Goal: Register for event/course

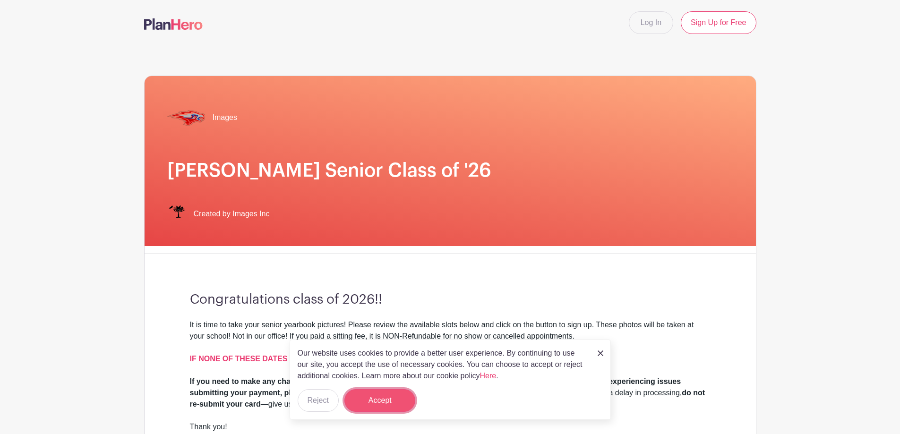
click at [389, 396] on button "Accept" at bounding box center [379, 400] width 71 height 23
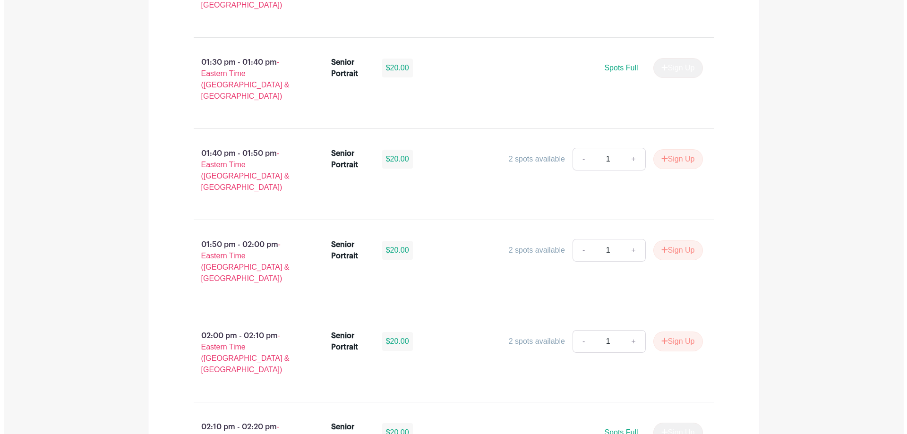
scroll to position [3061, 0]
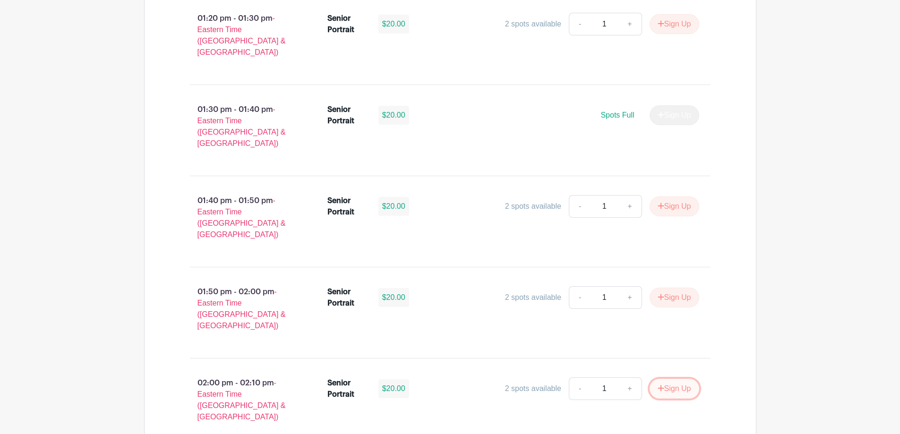
drag, startPoint x: 679, startPoint y: 34, endPoint x: 688, endPoint y: 26, distance: 11.4
click at [688, 377] on div "- 1 + Sign Up" at bounding box center [634, 388] width 130 height 23
click at [674, 379] on button "Sign Up" at bounding box center [674, 389] width 50 height 20
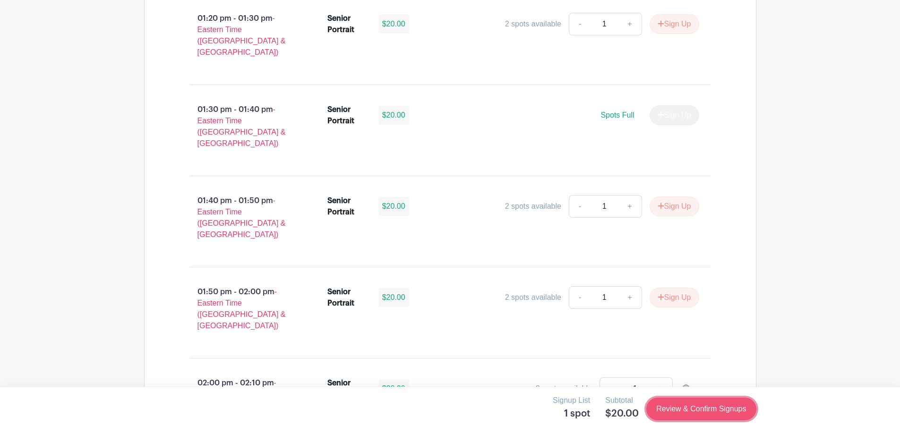
click at [710, 416] on link "Review & Confirm Signups" at bounding box center [701, 409] width 110 height 23
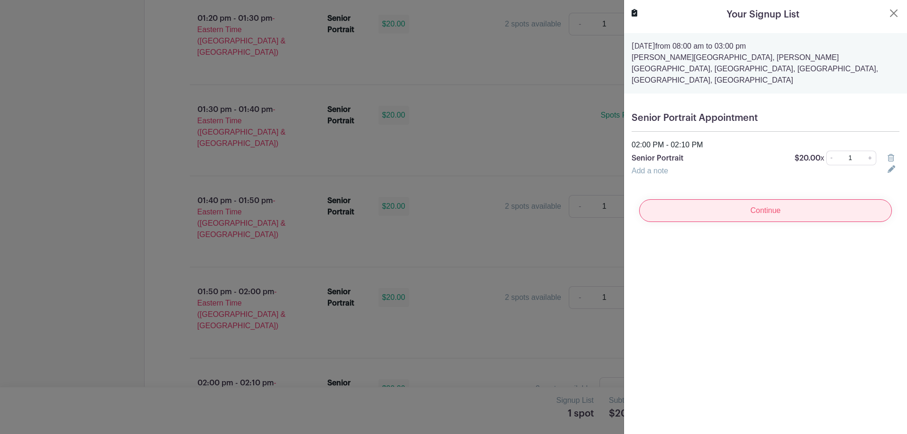
click at [749, 199] on input "Continue" at bounding box center [765, 210] width 253 height 23
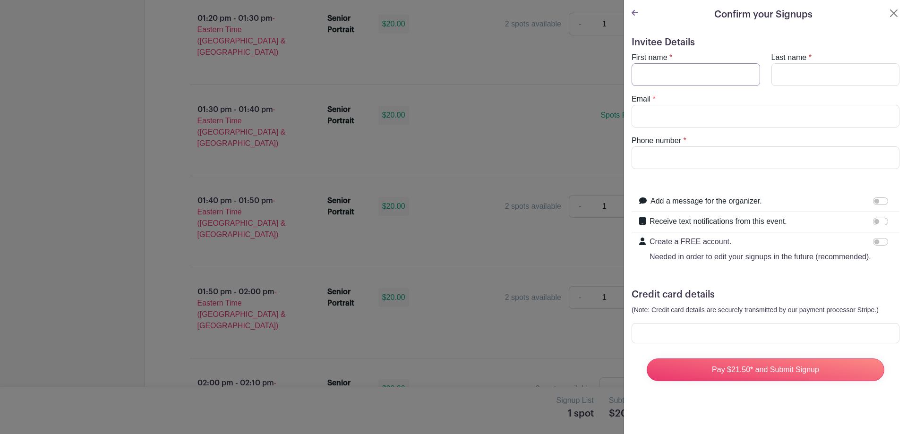
click at [708, 70] on input "First name" at bounding box center [695, 74] width 128 height 23
type input "[PERSON_NAME]"
click at [668, 119] on input "Email" at bounding box center [765, 116] width 268 height 23
type input "[PERSON_NAME]"
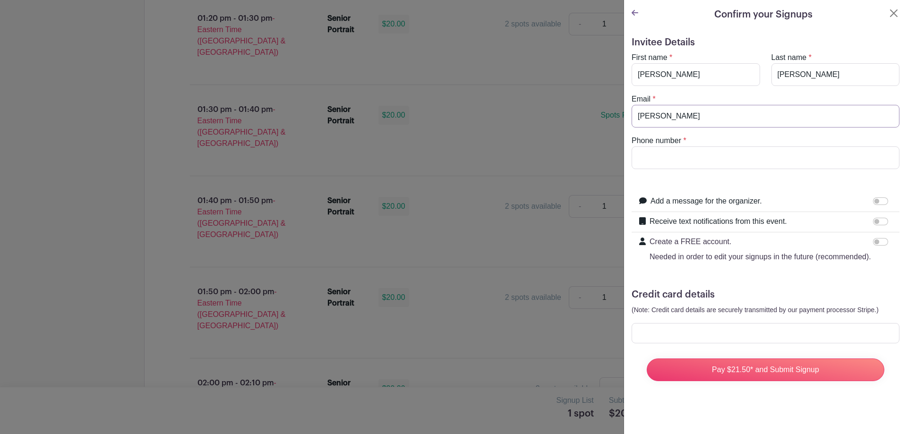
click at [715, 122] on input "[PERSON_NAME]" at bounding box center [765, 116] width 268 height 23
drag, startPoint x: 708, startPoint y: 120, endPoint x: 629, endPoint y: 118, distance: 79.4
click at [629, 118] on div "Email * [PERSON_NAME]" at bounding box center [765, 110] width 279 height 34
paste input "[EMAIL_ADDRESS][DOMAIN_NAME]"
type input "[EMAIL_ADDRESS][DOMAIN_NAME]"
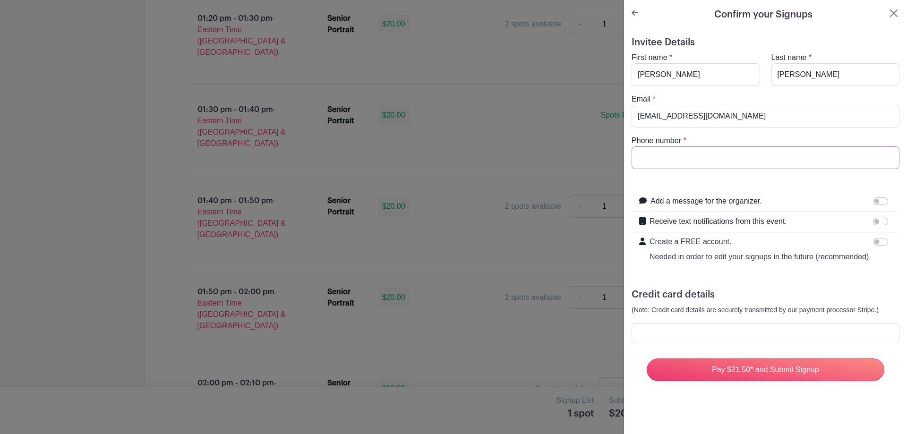
click at [680, 162] on input "Phone number" at bounding box center [765, 157] width 268 height 23
type input "8037302008"
click at [701, 179] on form "Invitee Details First name * [PERSON_NAME] Last name * [PERSON_NAME] Email * [E…" at bounding box center [765, 213] width 268 height 352
click at [873, 223] on input "Receive text notifications from this event." at bounding box center [880, 222] width 15 height 8
checkbox input "true"
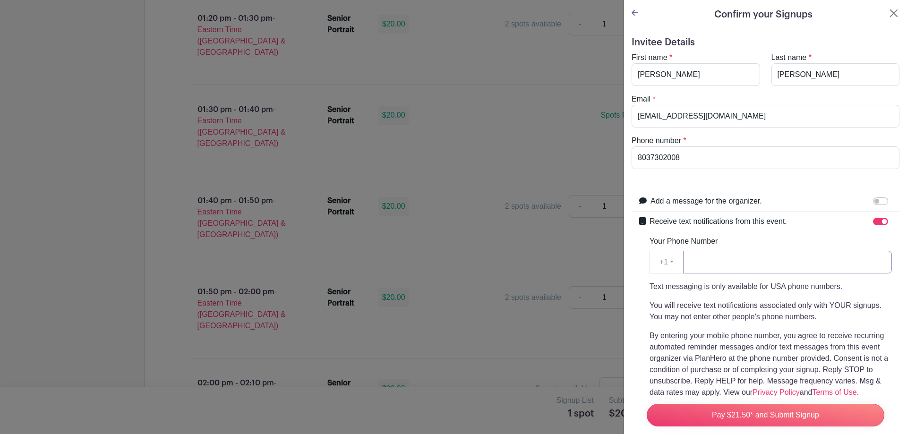
click at [746, 266] on input "Your Phone Number" at bounding box center [787, 262] width 209 height 23
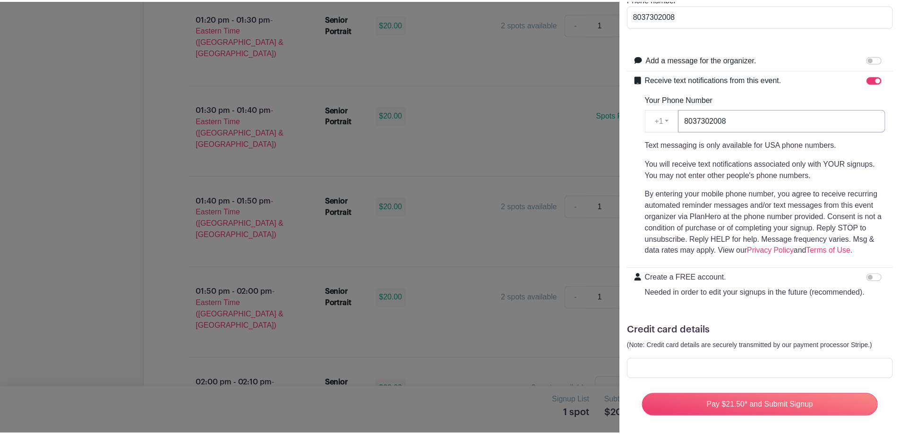
scroll to position [166, 0]
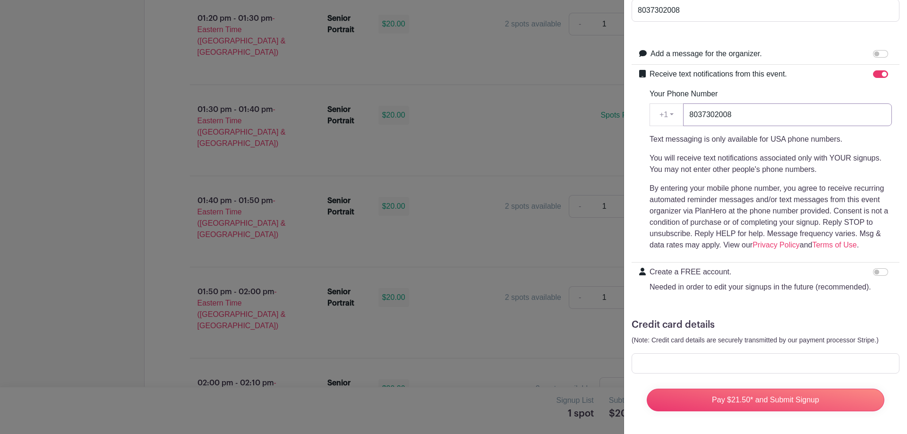
type input "8037302008"
click at [654, 299] on form "Invitee Details First name * [PERSON_NAME] Last name * [PERSON_NAME] Email * [E…" at bounding box center [765, 154] width 268 height 529
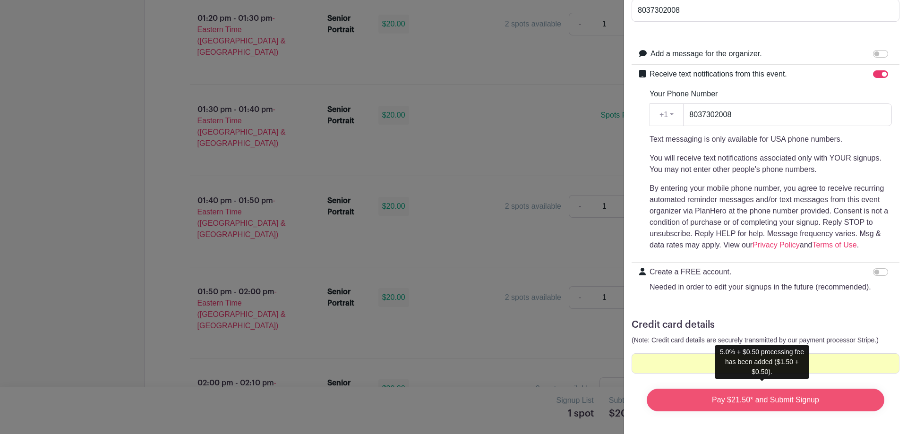
click at [714, 396] on input "Pay $21.50* and Submit Signup" at bounding box center [765, 400] width 238 height 23
click at [721, 391] on input "Pay $21.50* and Submit Signup" at bounding box center [765, 400] width 238 height 23
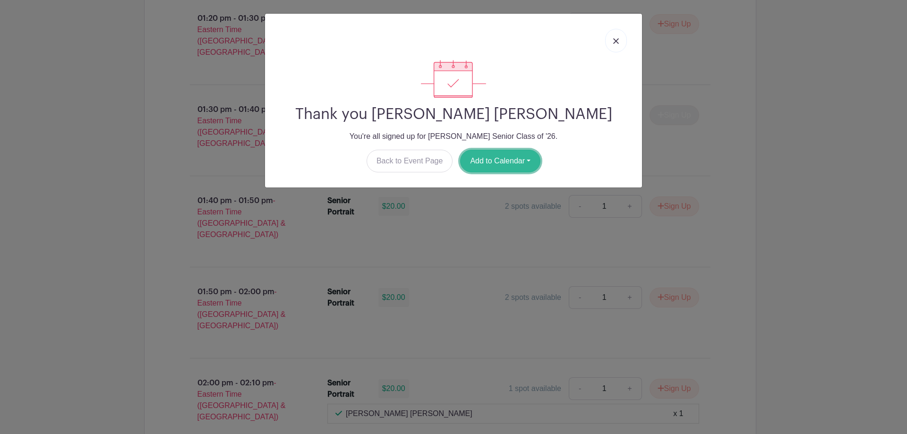
click at [491, 162] on button "Add to Calendar" at bounding box center [500, 161] width 80 height 23
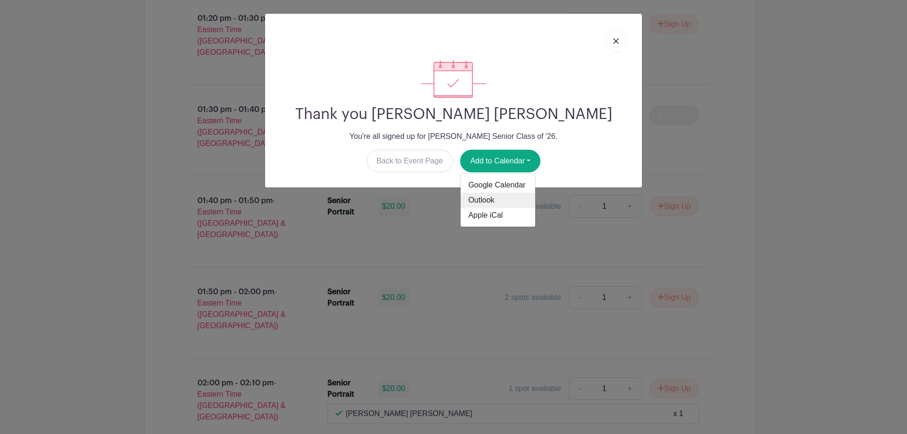
click at [476, 198] on link "Outlook" at bounding box center [497, 200] width 75 height 15
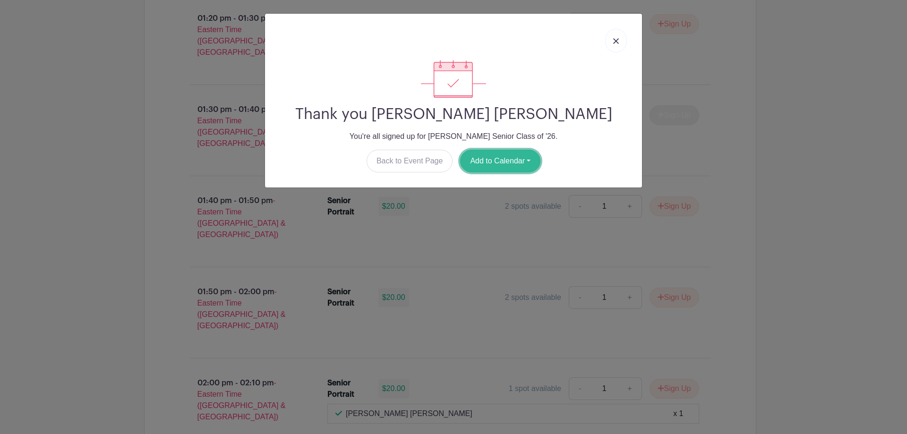
click at [496, 162] on button "Add to Calendar" at bounding box center [500, 161] width 80 height 23
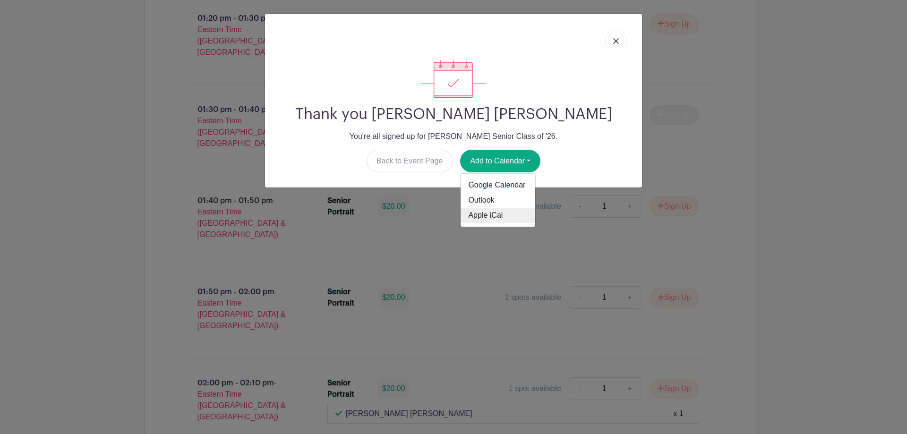
click at [482, 218] on link "Apple iCal" at bounding box center [497, 215] width 75 height 15
click at [617, 44] on link at bounding box center [616, 41] width 22 height 24
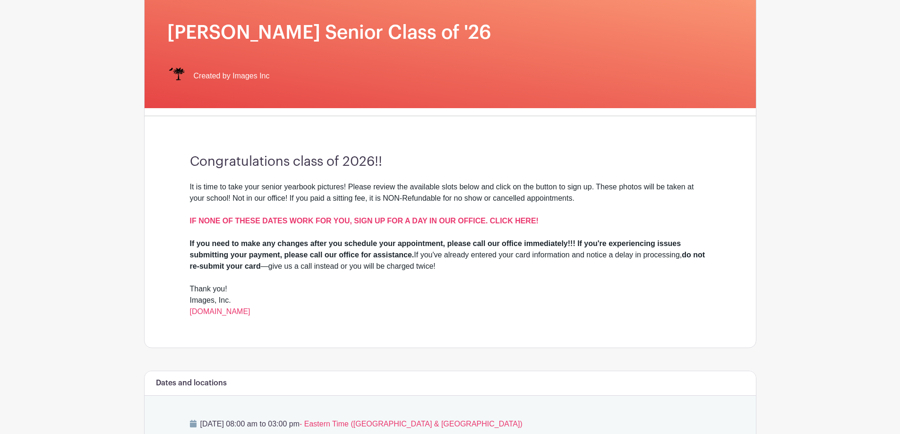
scroll to position [0, 0]
